Goal: Check status: Check status

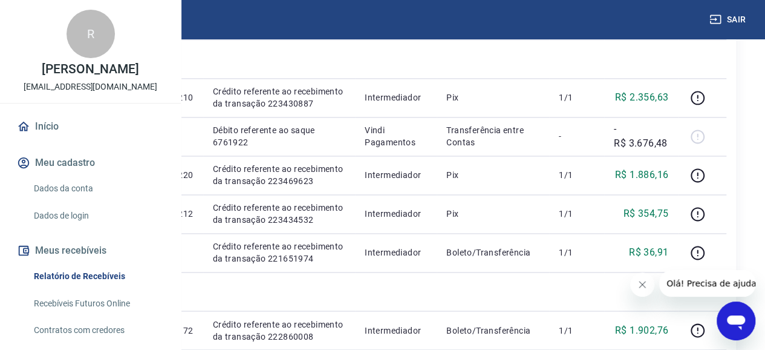
scroll to position [847, 0]
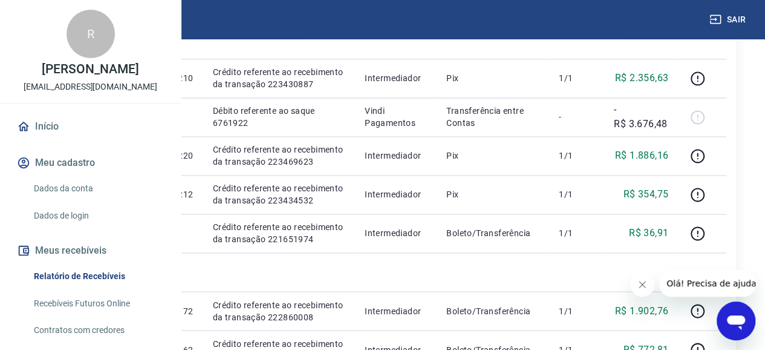
drag, startPoint x: 227, startPoint y: 165, endPoint x: 322, endPoint y: 192, distance: 98.7
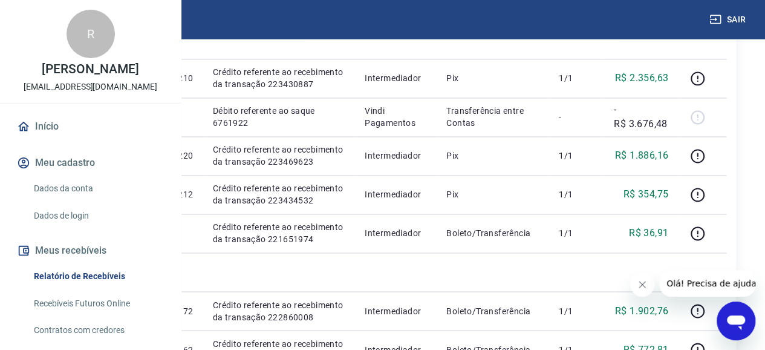
drag, startPoint x: 222, startPoint y: 172, endPoint x: 761, endPoint y: 191, distance: 539.5
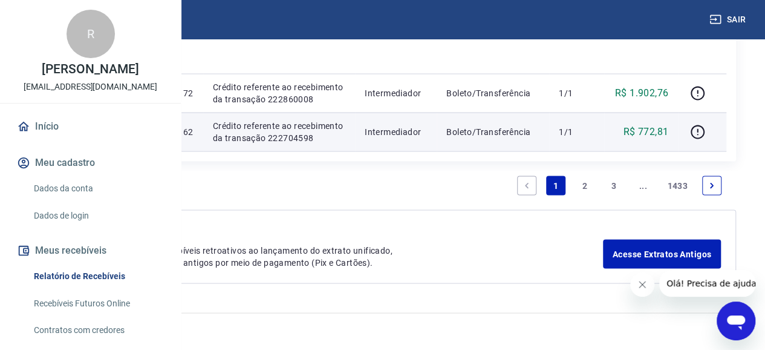
scroll to position [1573, 35]
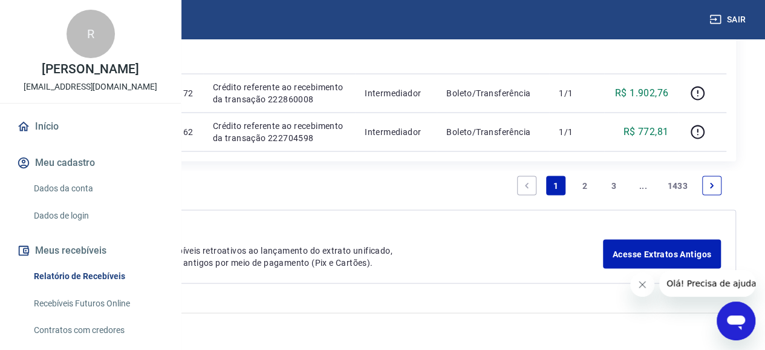
click at [652, 280] on button "Fechar mensagem da empresa" at bounding box center [643, 284] width 24 height 24
